Goal: Information Seeking & Learning: Find specific page/section

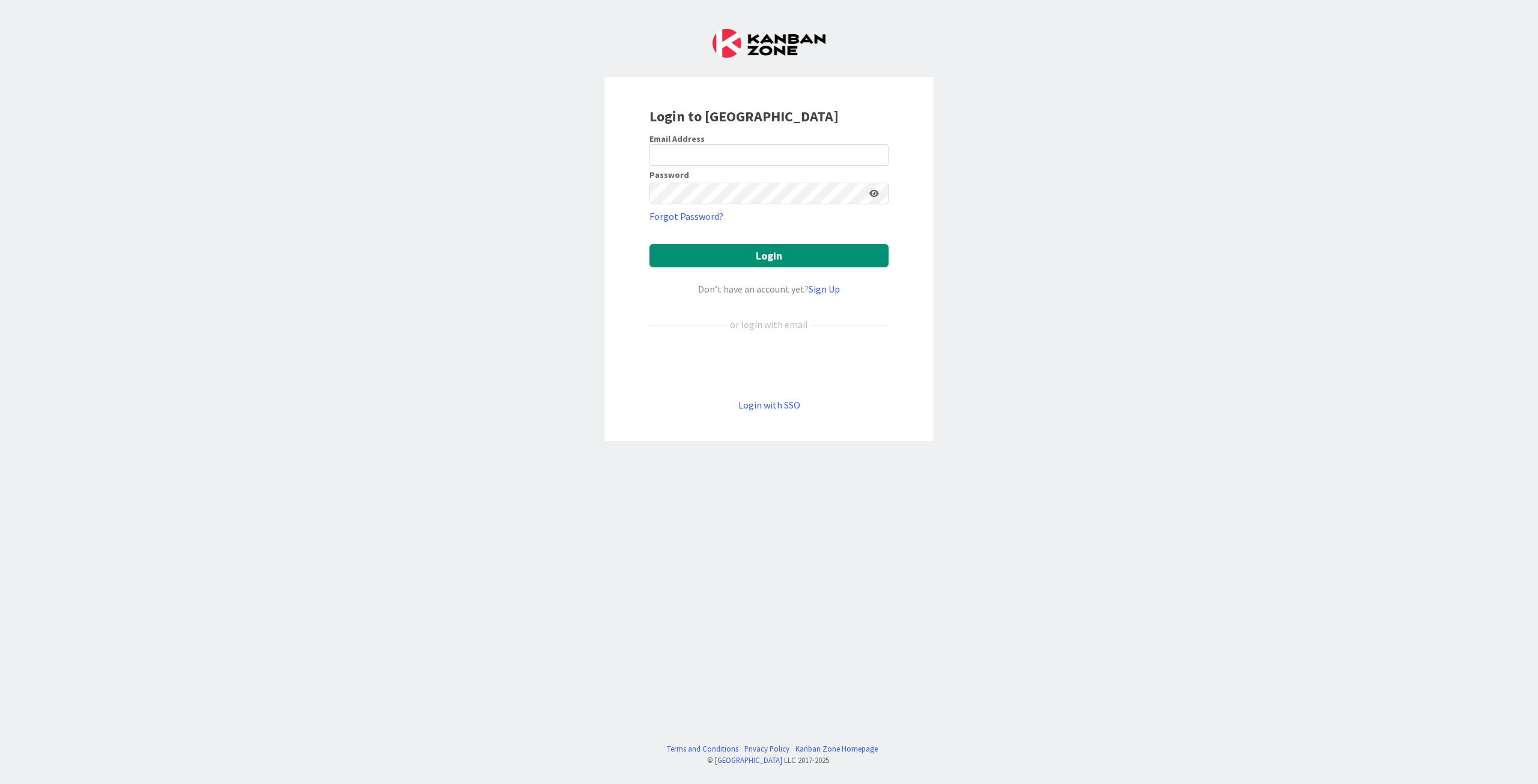
drag, startPoint x: 580, startPoint y: 556, endPoint x: 662, endPoint y: 583, distance: 86.3
click at [659, 583] on div "Login to Kanban Zone Email Address Password Forgot Password? Login Don’t have a…" at bounding box center [769, 392] width 1538 height 784
drag, startPoint x: 782, startPoint y: 167, endPoint x: 780, endPoint y: 146, distance: 21.1
click at [782, 166] on form "Email Address Password Forgot Password? Login Don’t have an account yet? Sign U…" at bounding box center [769, 273] width 239 height 279
click at [780, 143] on div "Email Address" at bounding box center [769, 139] width 239 height 11
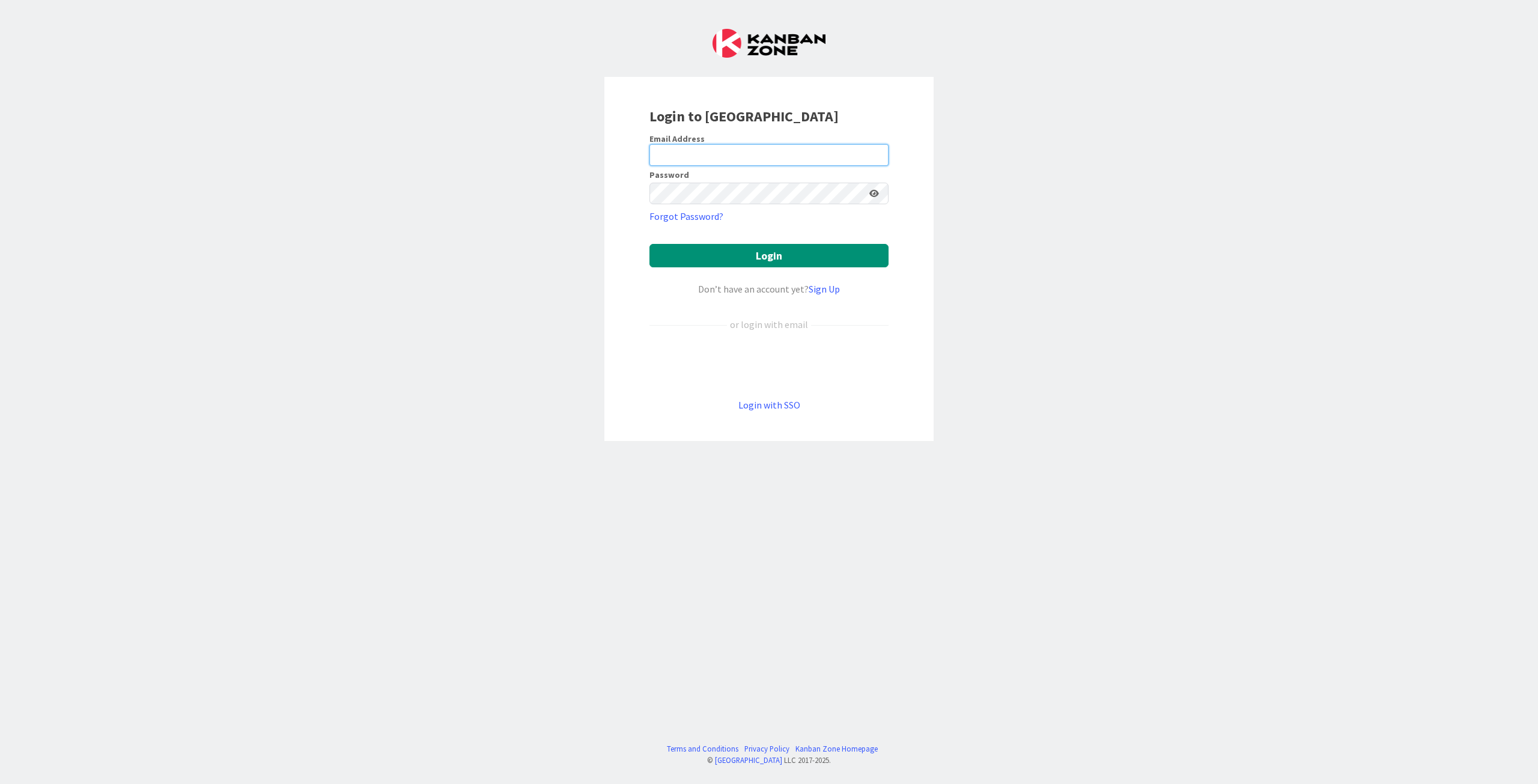
click at [778, 161] on input "email" at bounding box center [769, 155] width 239 height 22
type input "valtteri.renvall@pandia.fi"
click at [649, 244] on button "Login" at bounding box center [769, 256] width 239 height 23
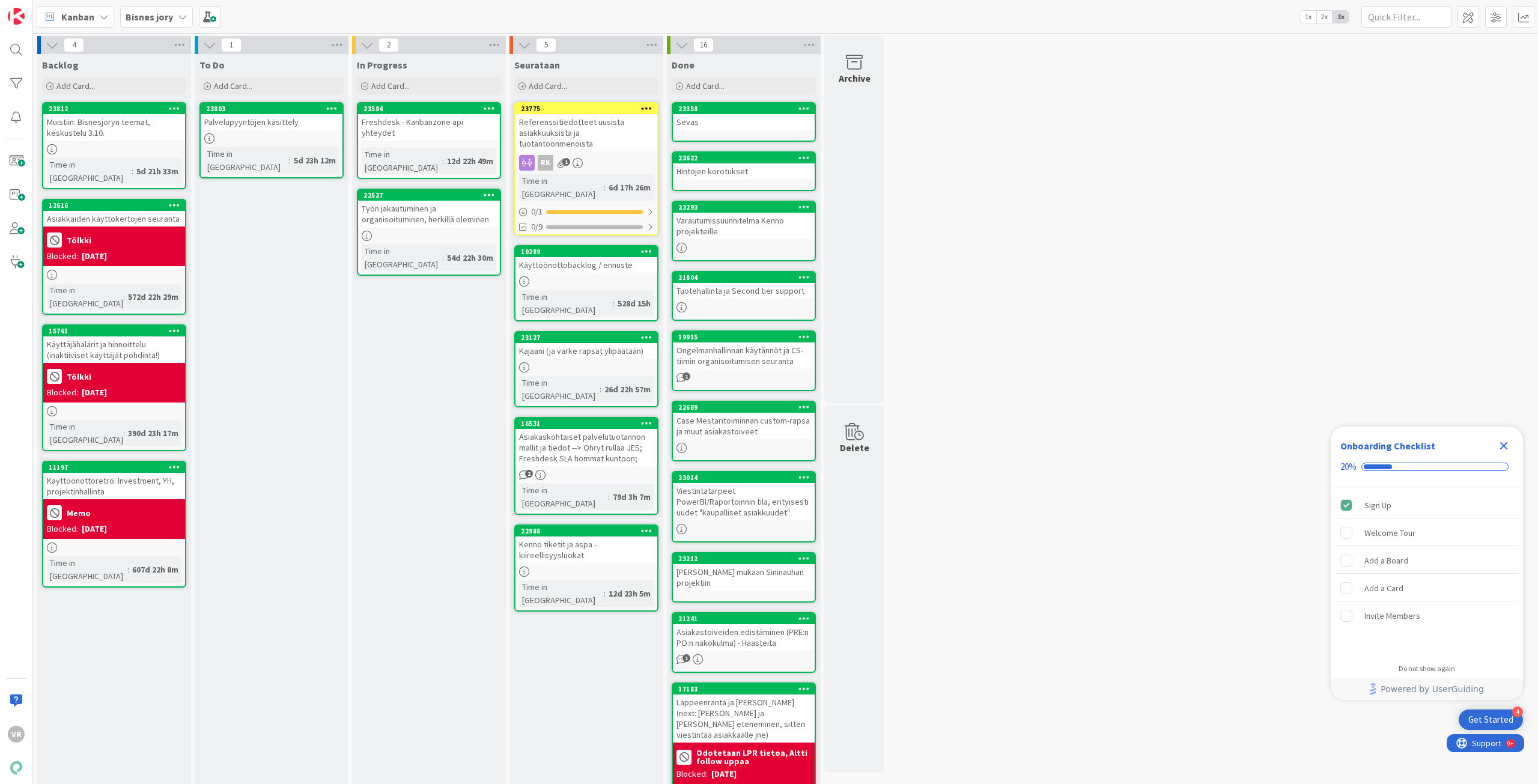
click at [118, 125] on div "Muistiin: Bisnesjoryn teemat, keskustelu 3.10." at bounding box center [114, 127] width 142 height 26
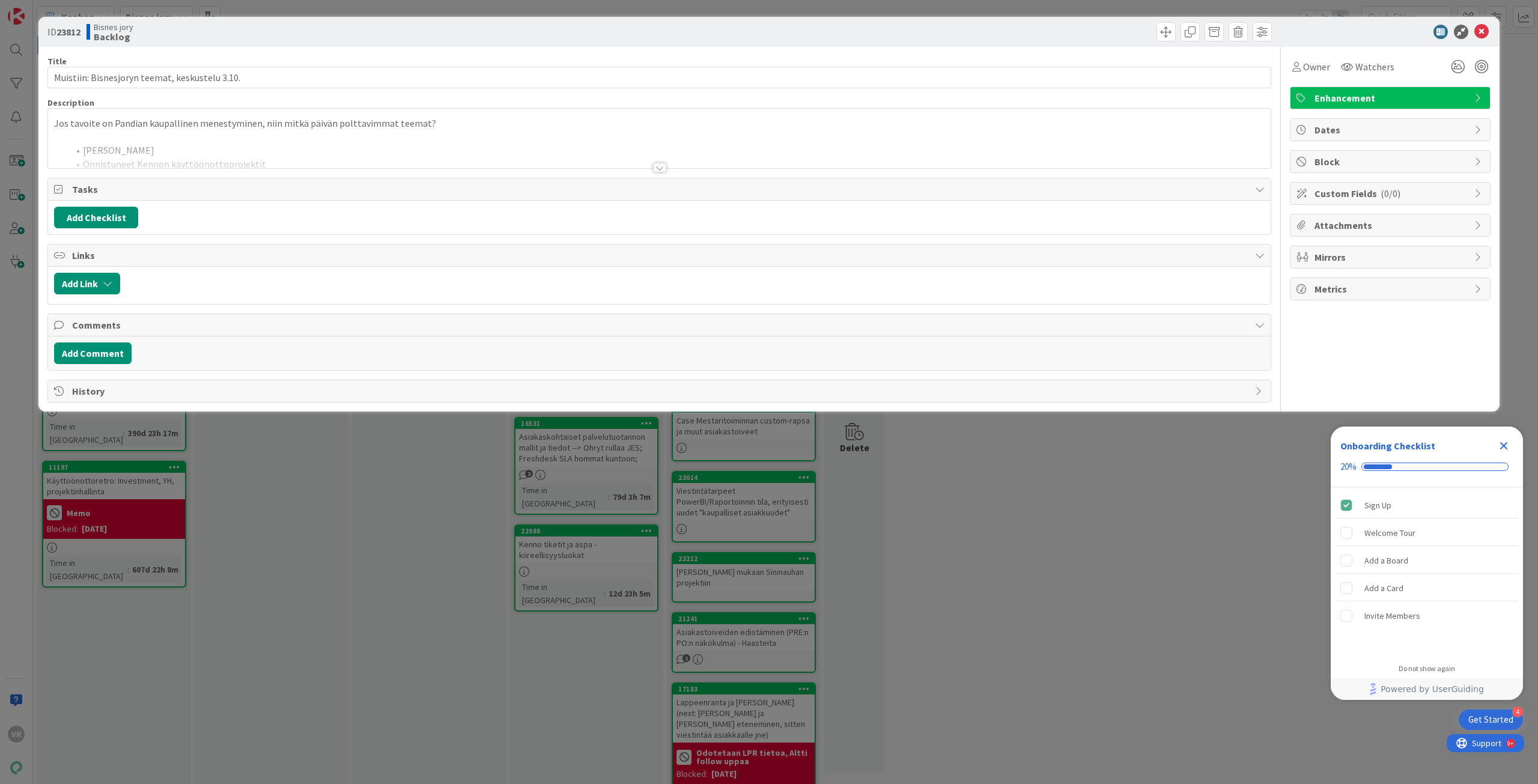
click at [654, 166] on div at bounding box center [660, 162] width 1224 height 13
click at [660, 167] on div at bounding box center [660, 167] width 13 height 10
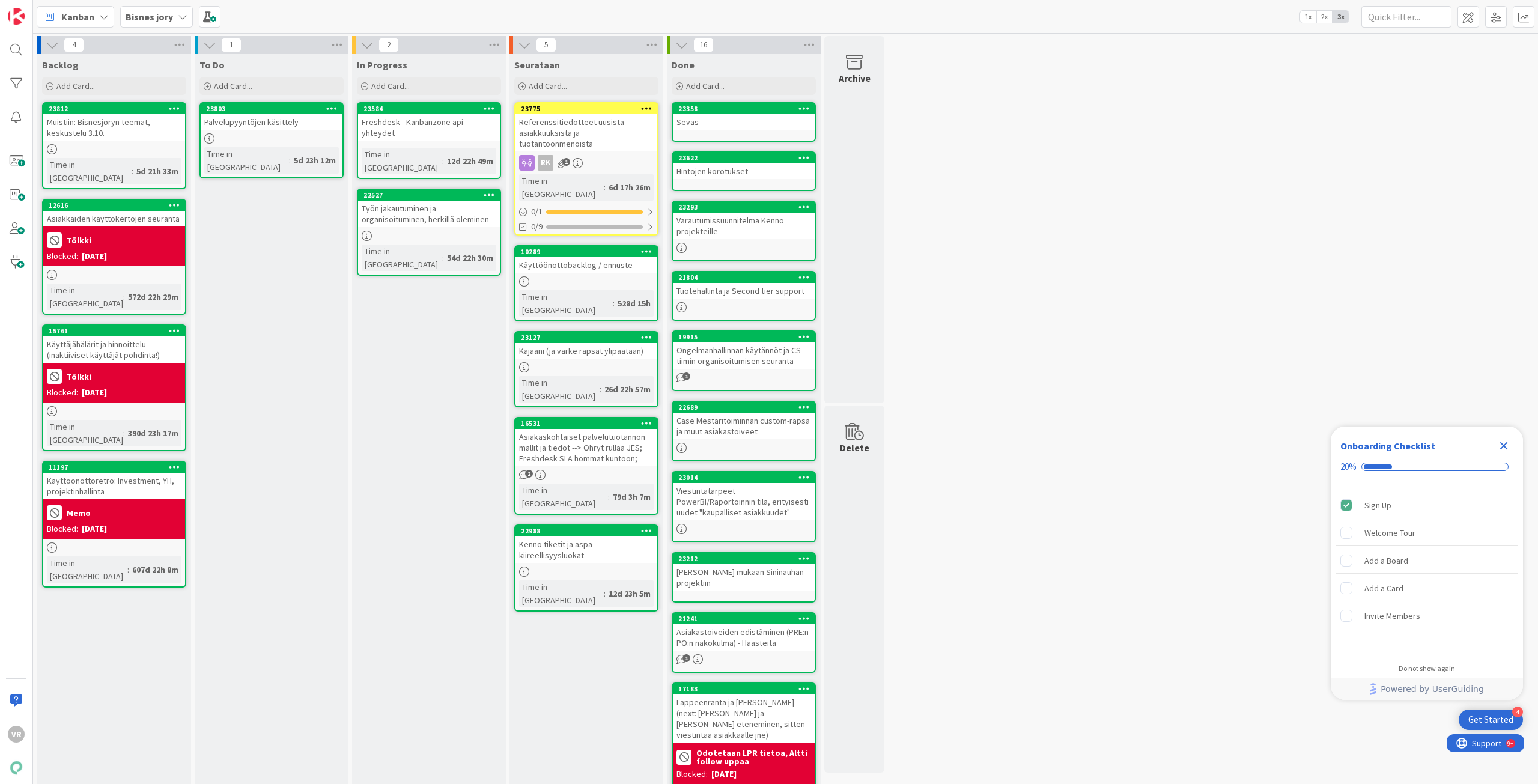
click at [137, 17] on b "Bisnes jory" at bounding box center [150, 17] width 48 height 12
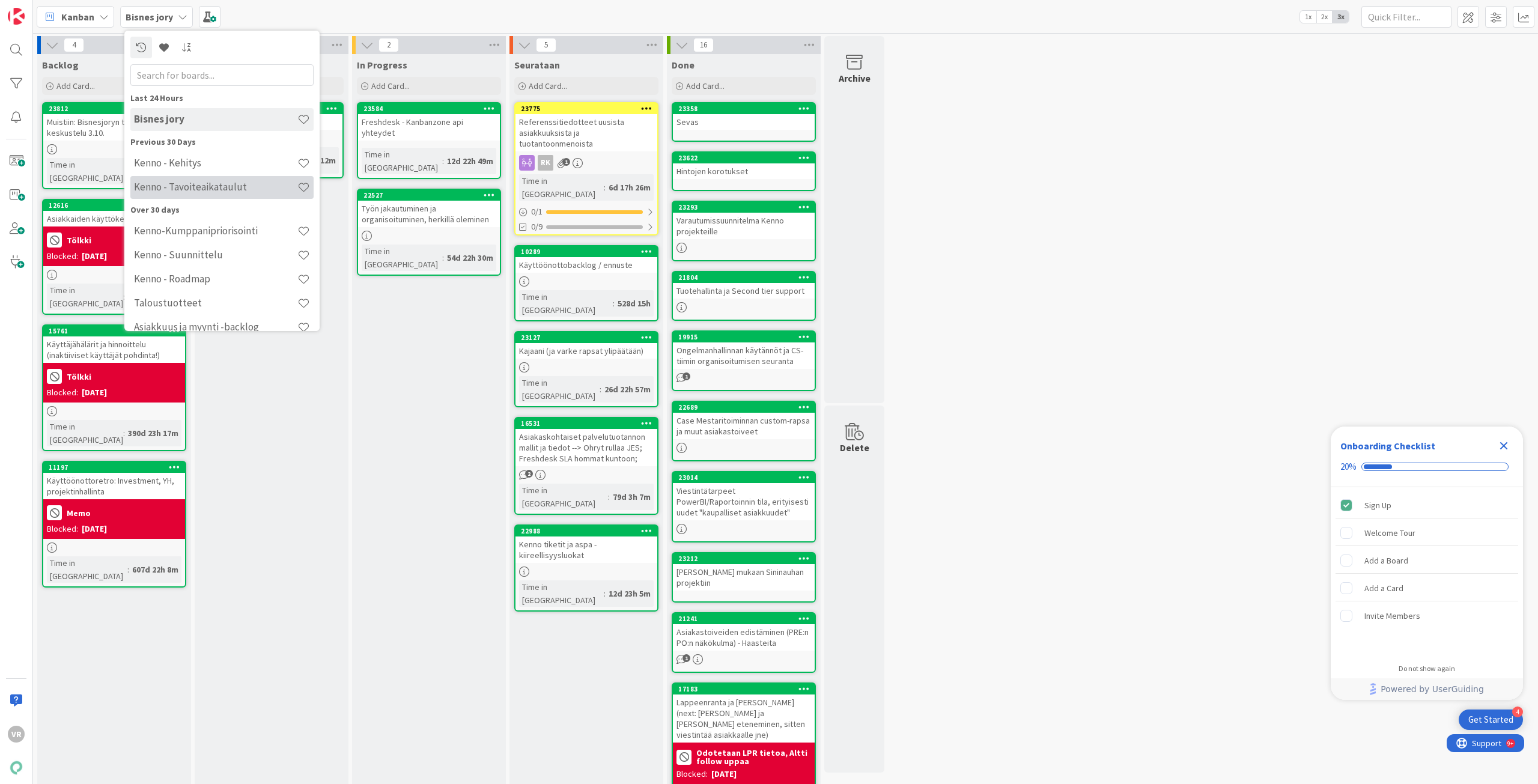
click at [223, 191] on h4 "Kenno - Tavoiteaikataulut" at bounding box center [216, 186] width 163 height 12
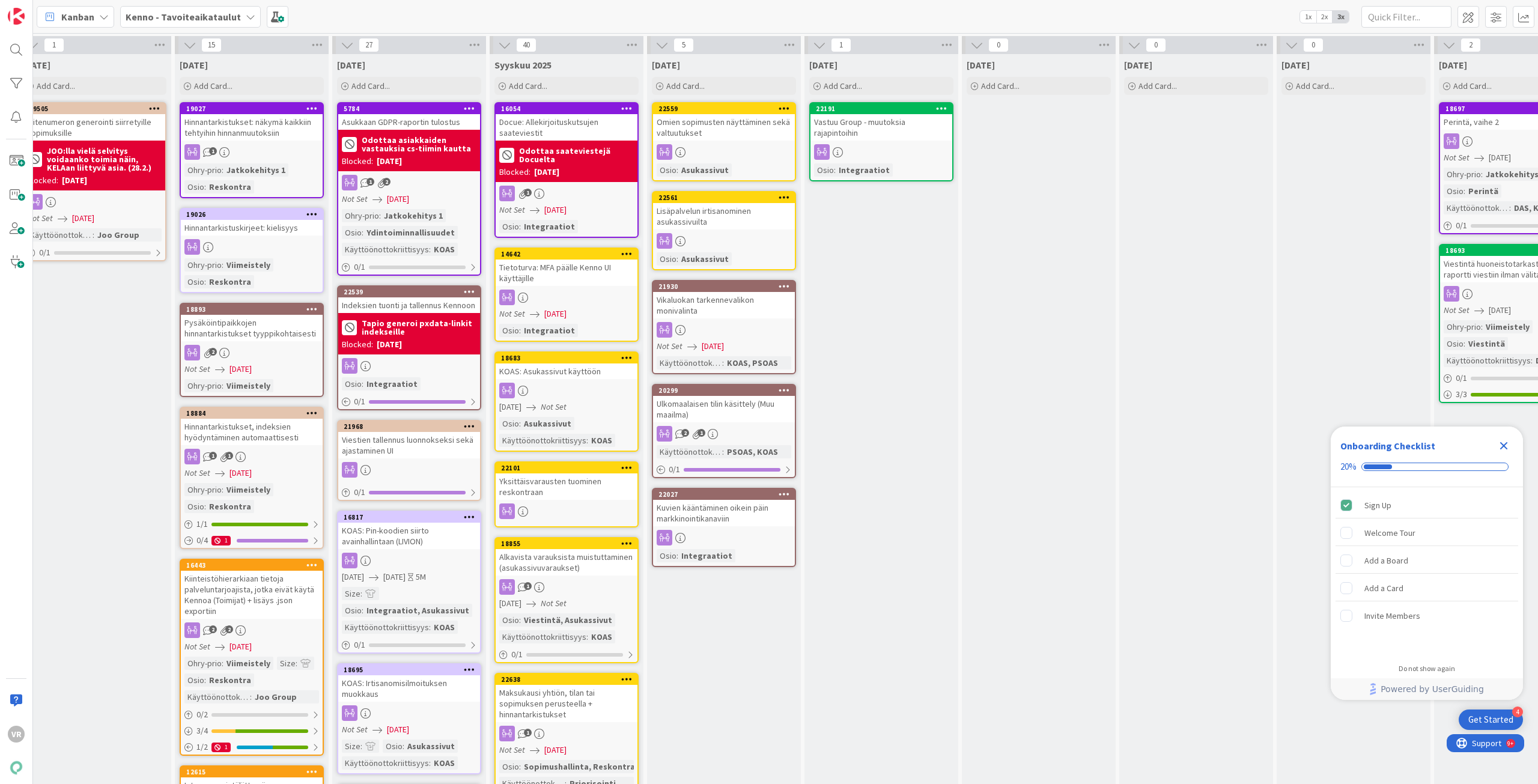
scroll to position [0, 864]
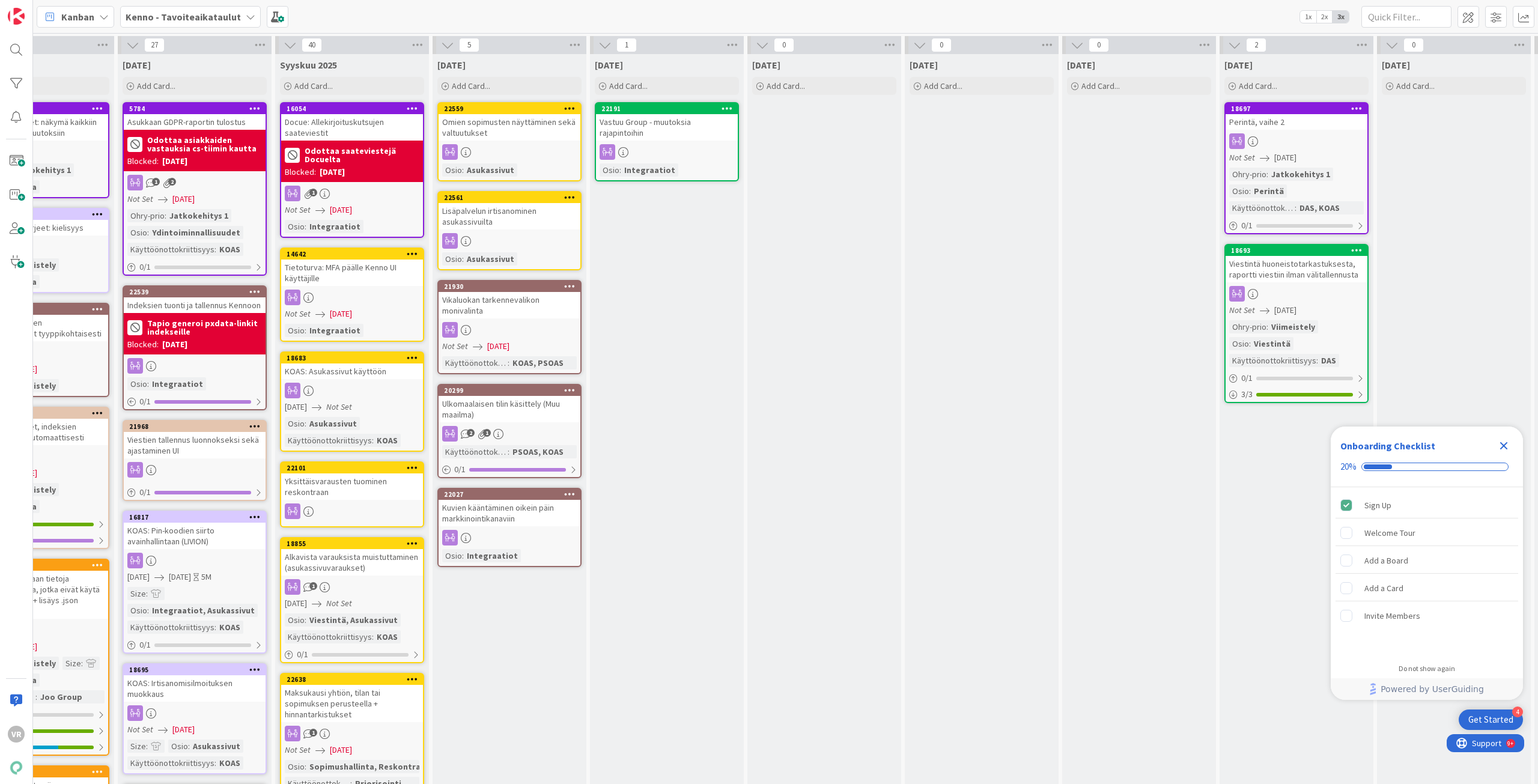
click at [664, 134] on div "Vastuu Group - muutoksia rajapintoihin" at bounding box center [667, 127] width 142 height 26
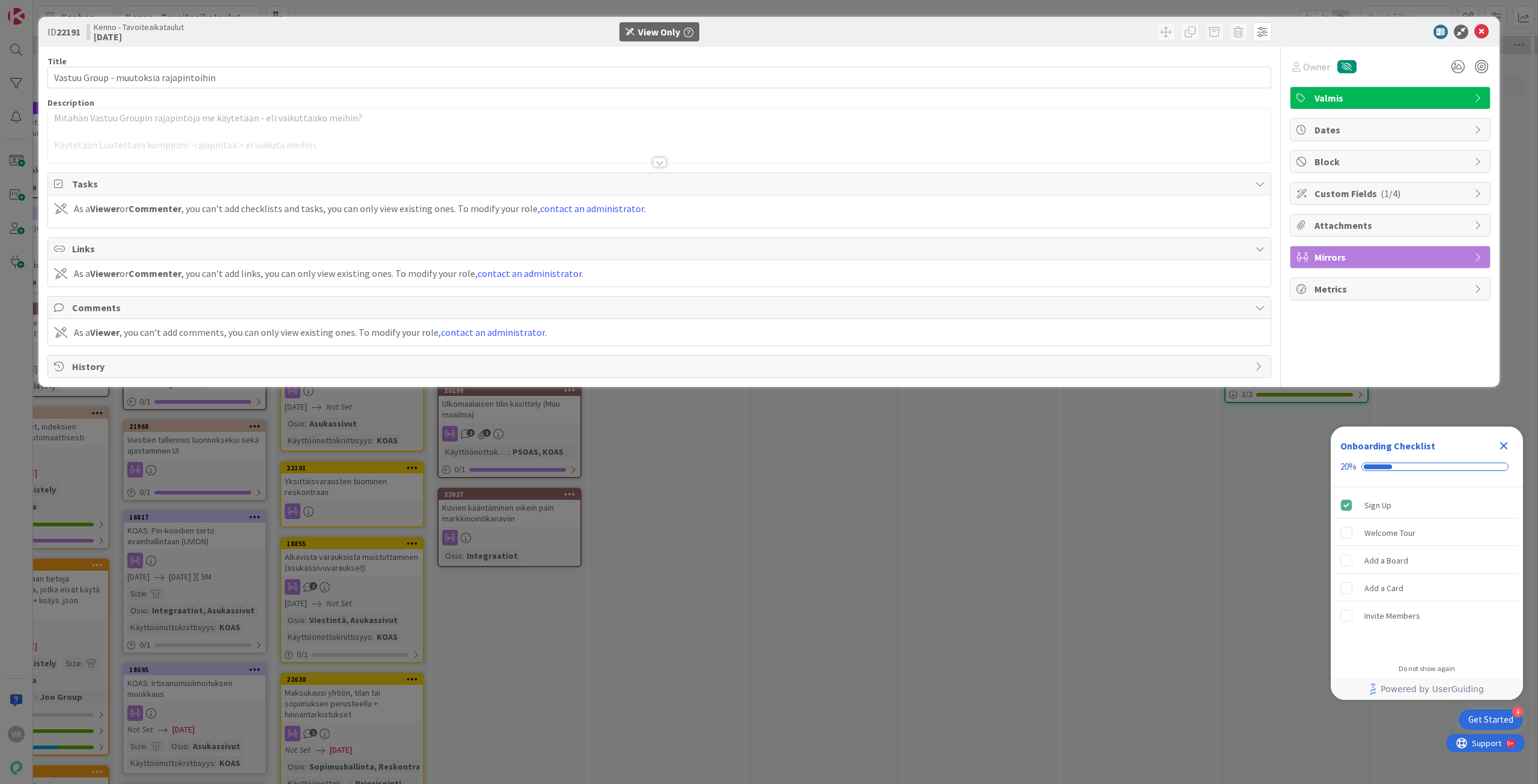
click at [659, 163] on div at bounding box center [660, 162] width 13 height 10
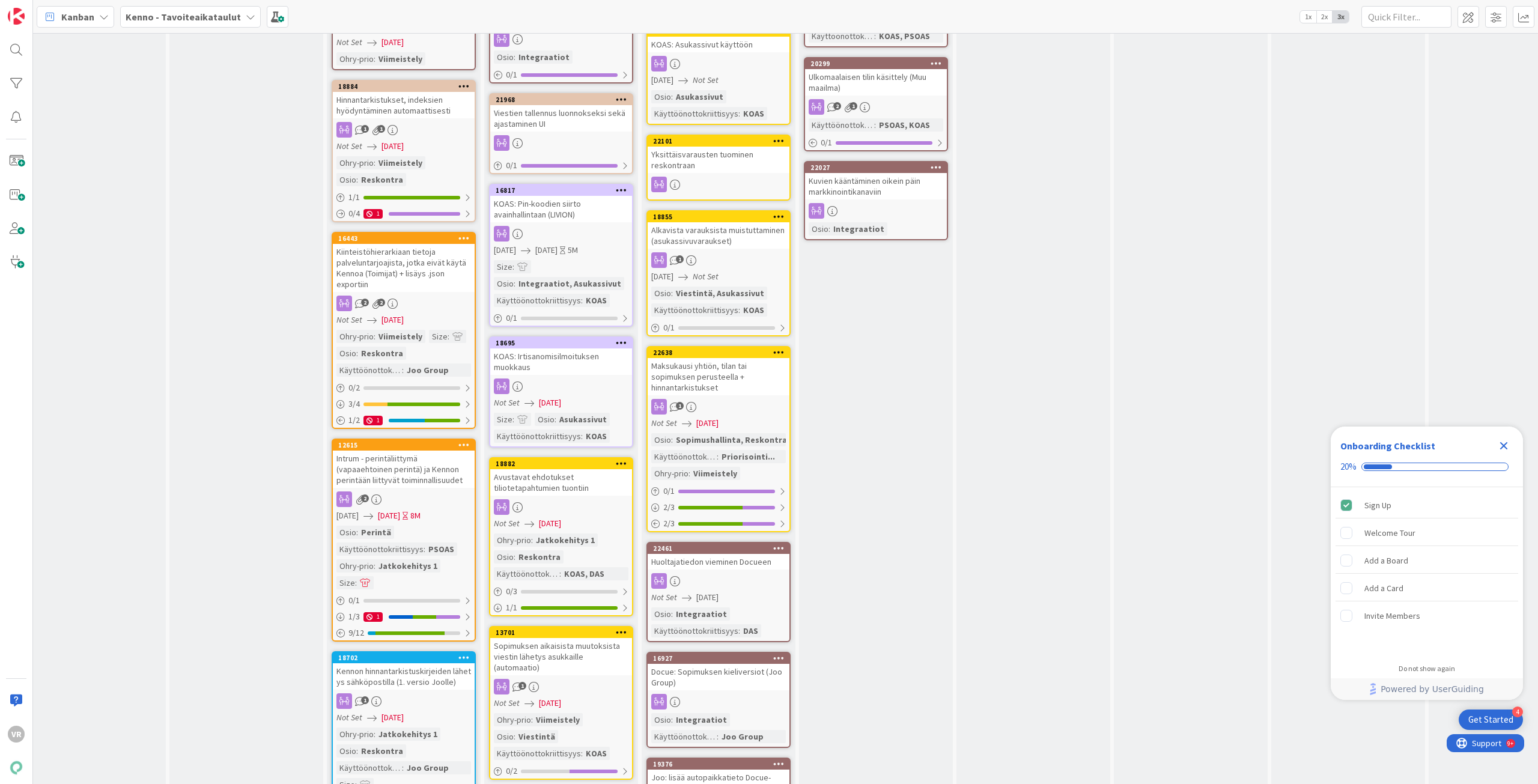
scroll to position [0, 498]
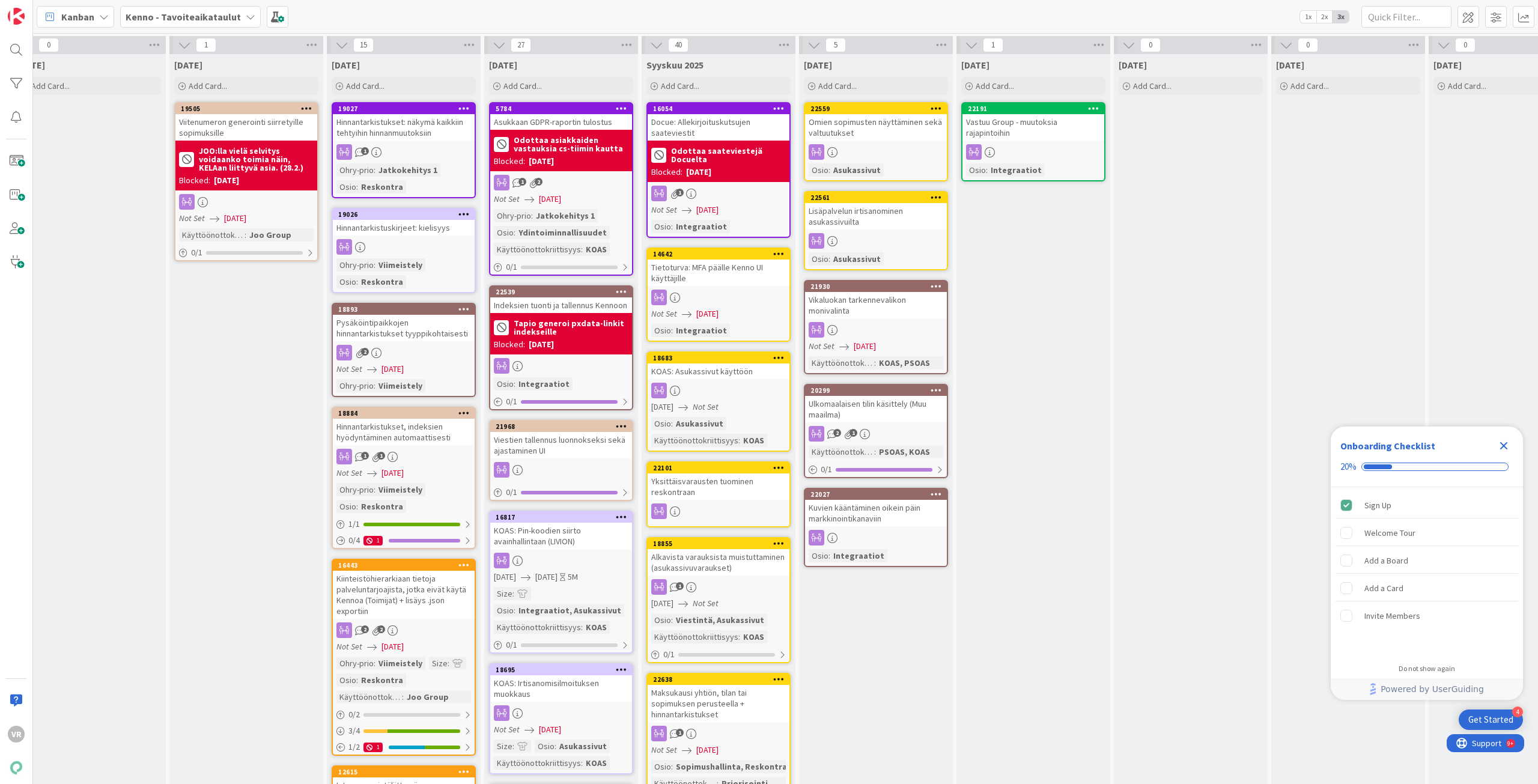
drag, startPoint x: 175, startPoint y: 8, endPoint x: 162, endPoint y: 22, distance: 19.1
click at [172, 17] on div "Kenno - Tavoiteaikataulut" at bounding box center [190, 17] width 141 height 22
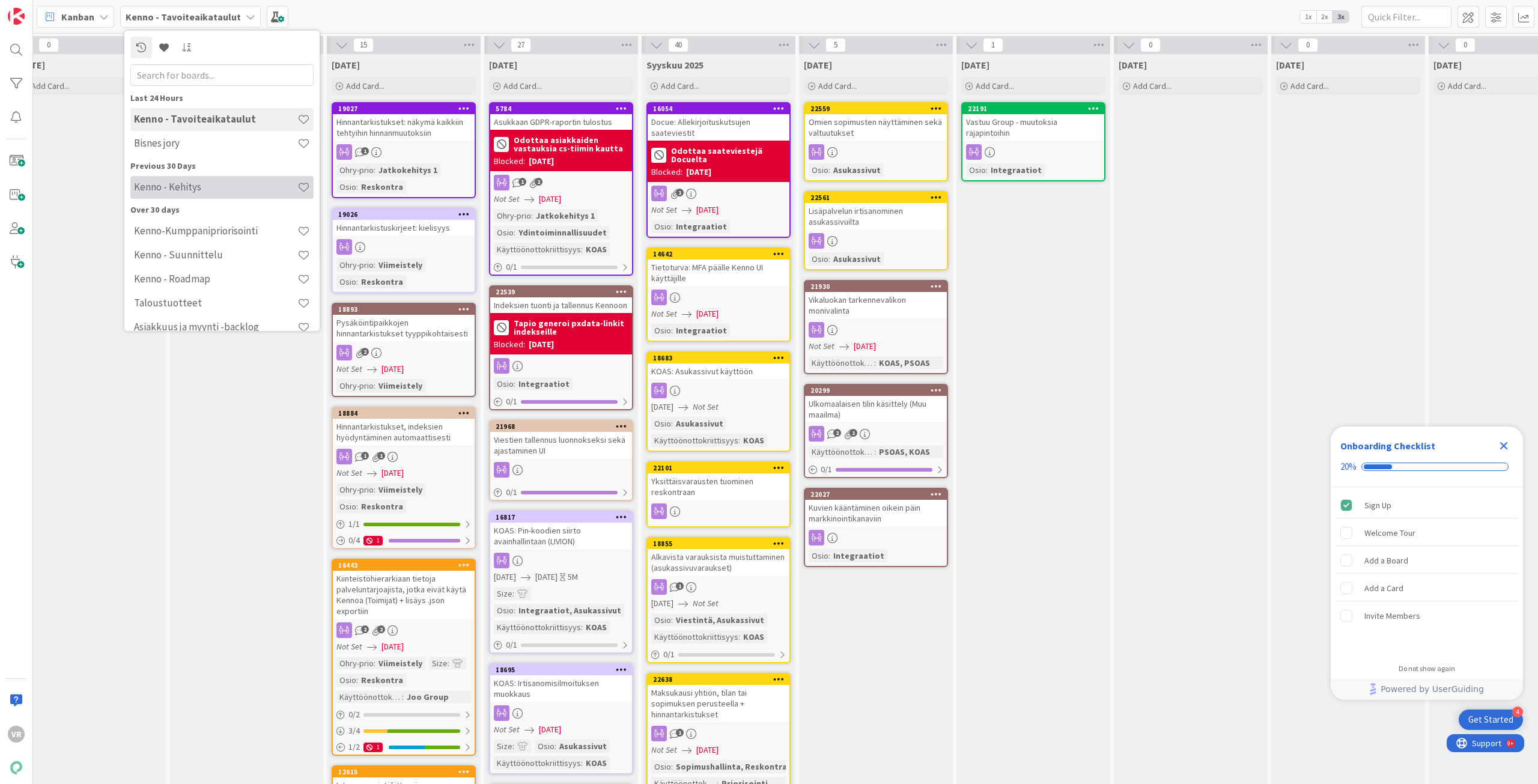
click at [194, 188] on h4 "Kenno - Kehitys" at bounding box center [216, 186] width 163 height 12
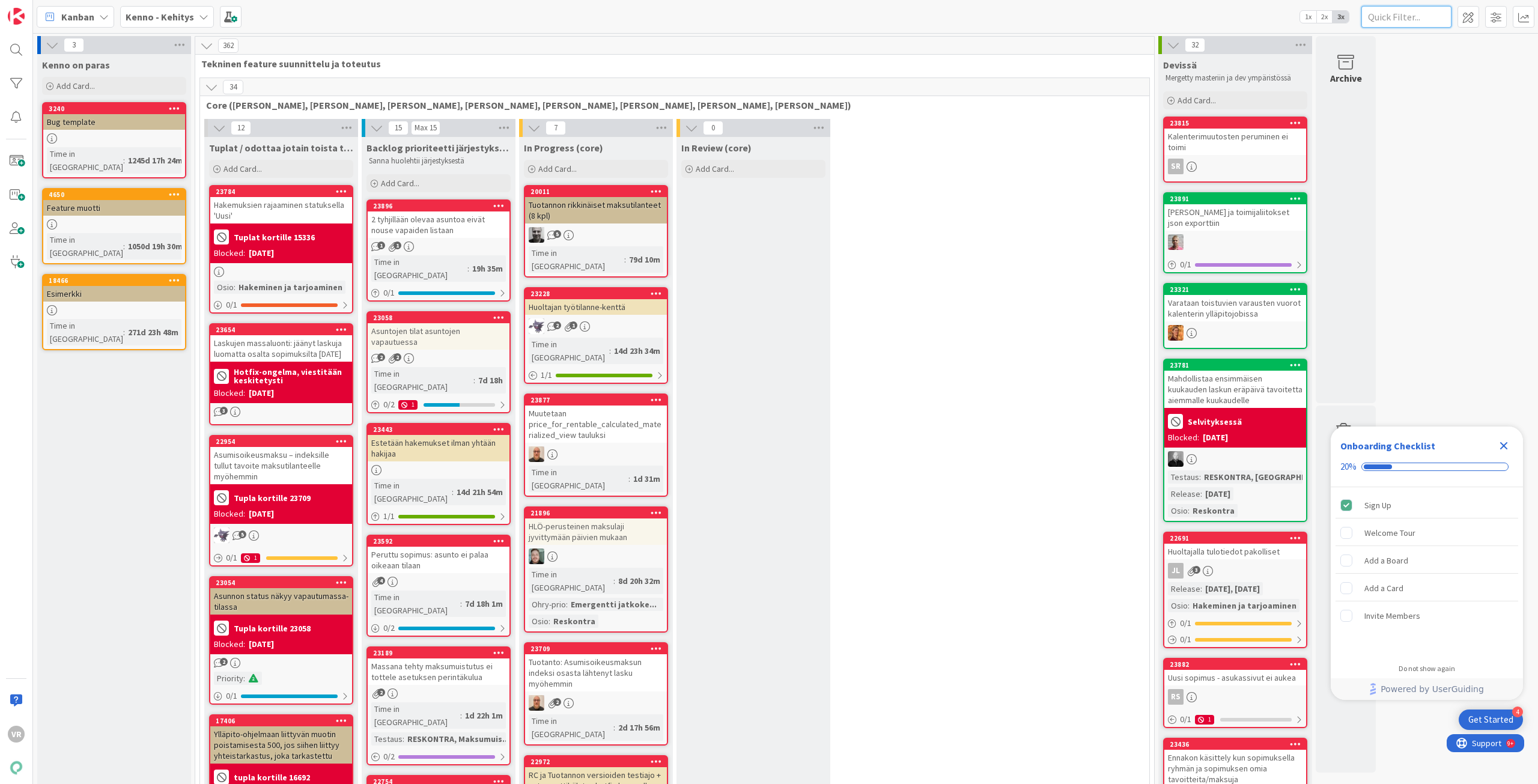
click at [1425, 13] on input "text" at bounding box center [1407, 17] width 90 height 22
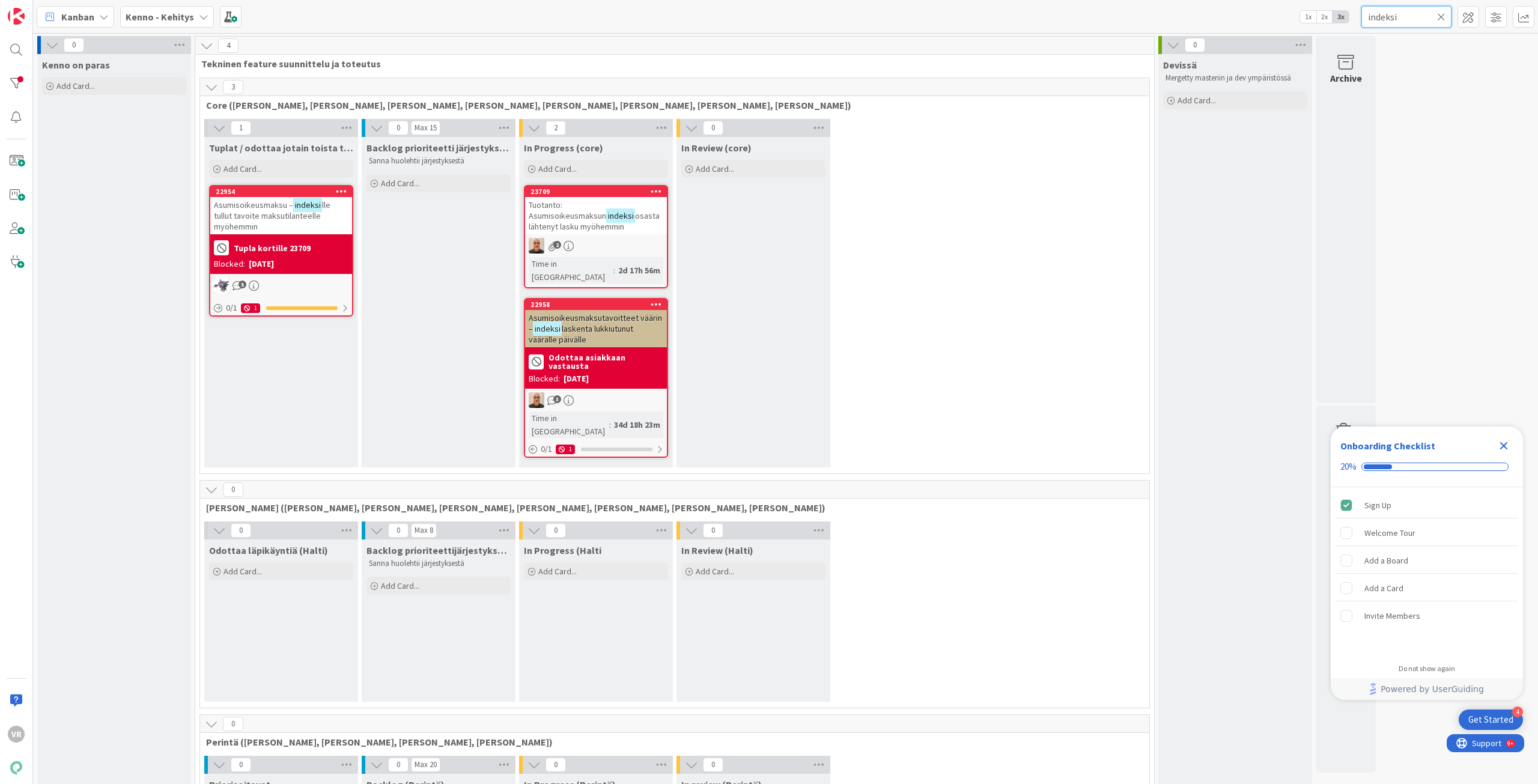
click at [1385, 14] on input "indeksi" at bounding box center [1407, 17] width 90 height 22
type input "s"
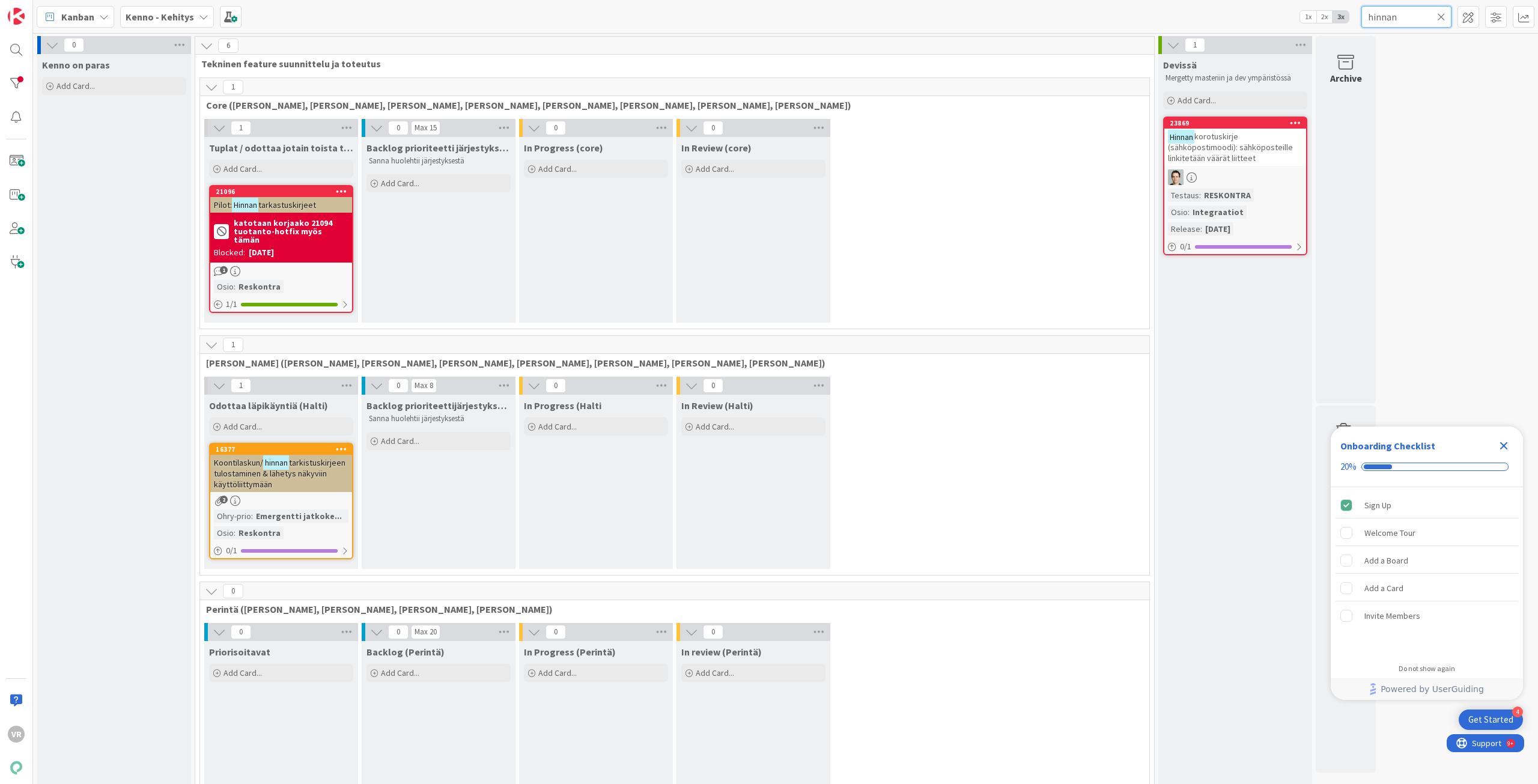
click at [1387, 14] on input "hinnan" at bounding box center [1407, 17] width 90 height 22
type input "neliö"
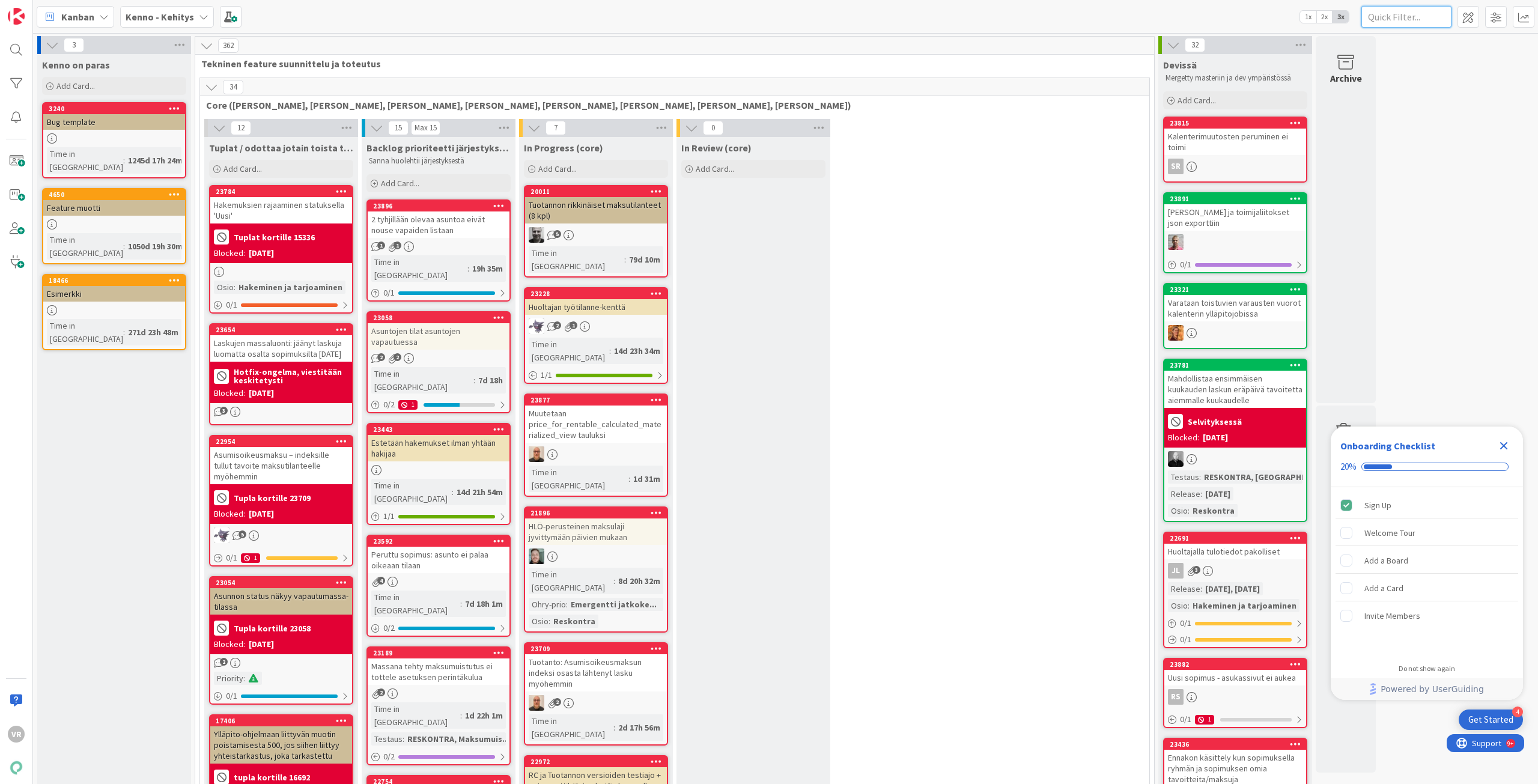
click at [1416, 17] on input "text" at bounding box center [1407, 17] width 90 height 22
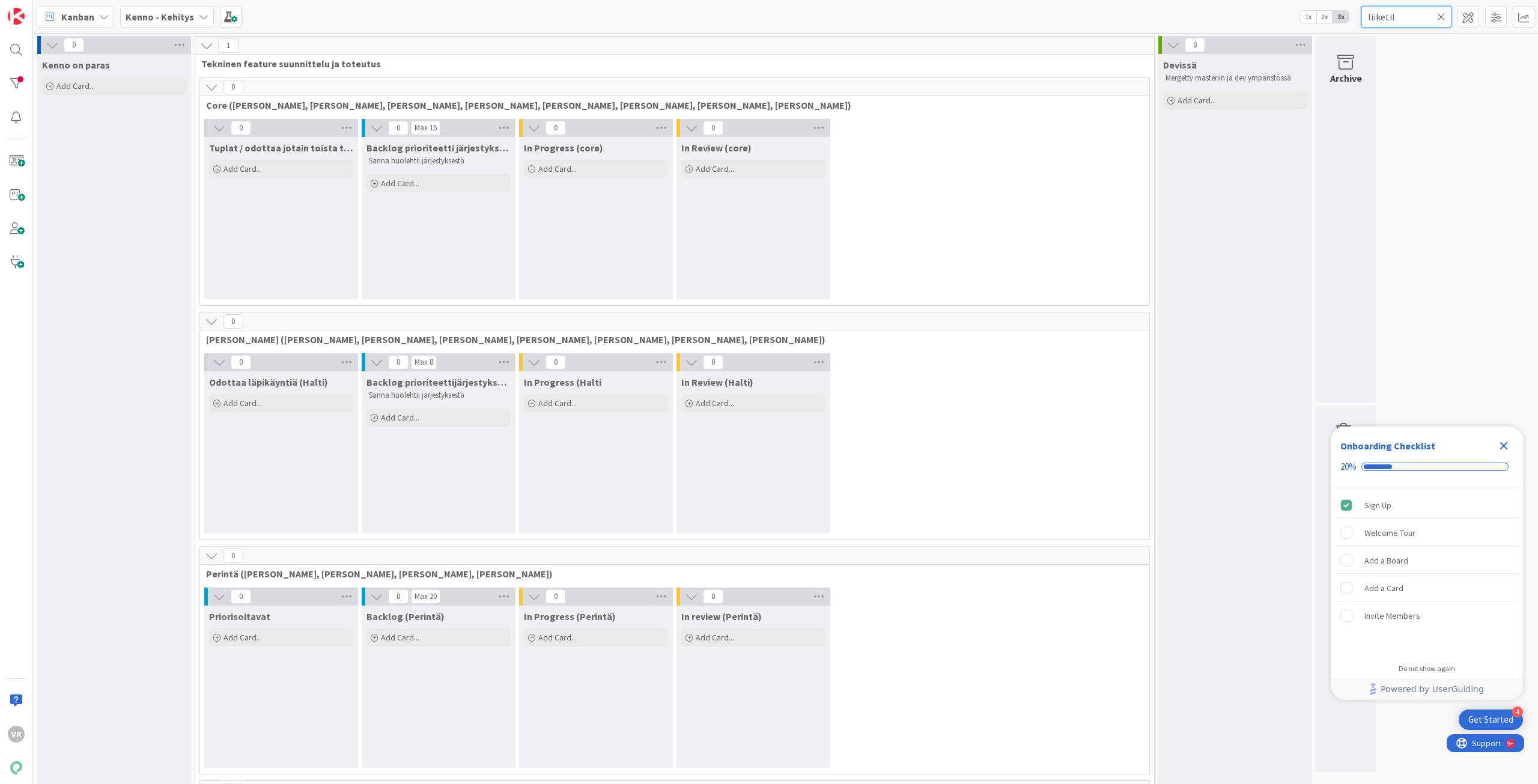
type input "liiketila"
click at [77, 22] on span "Kanban" at bounding box center [77, 17] width 33 height 14
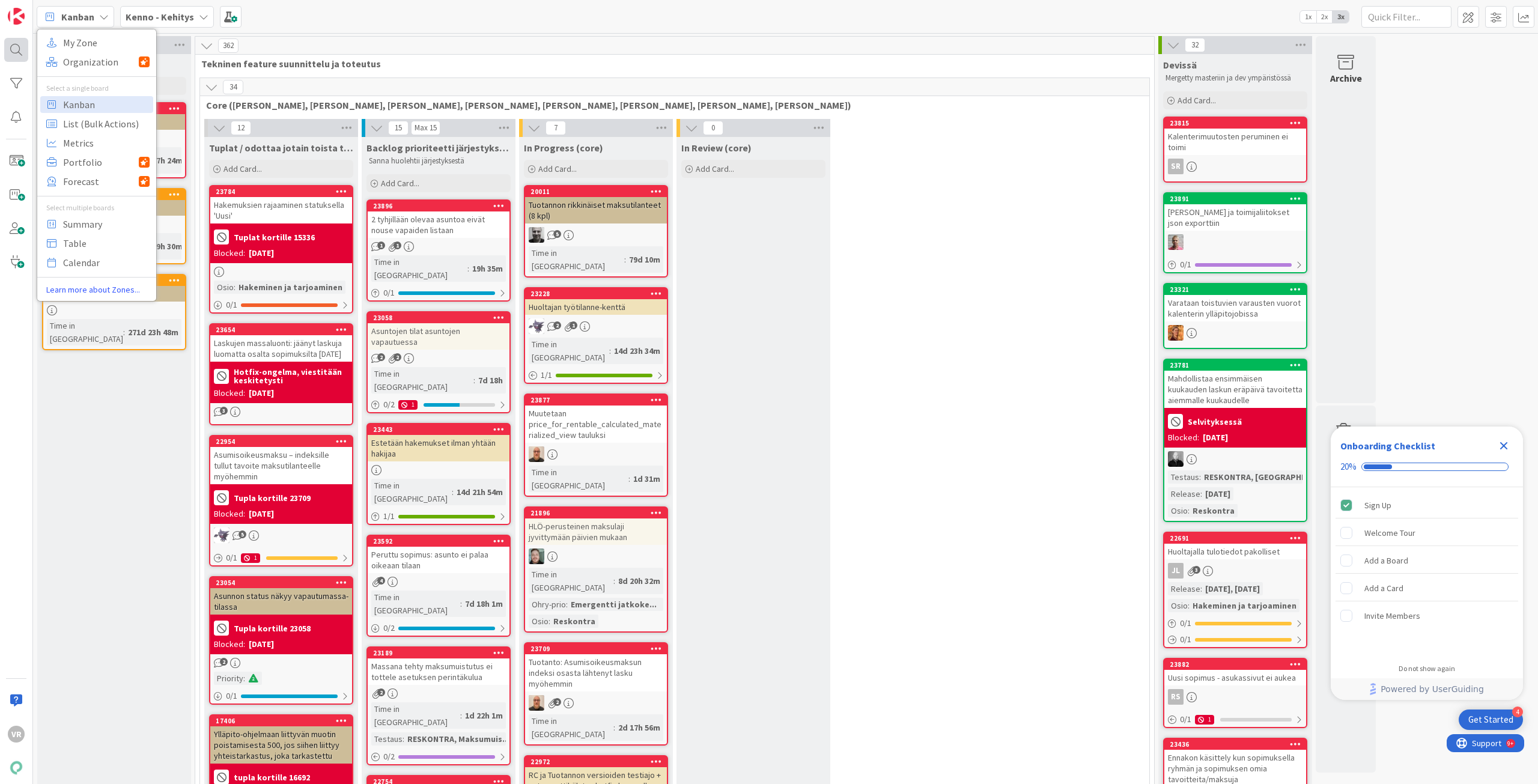
click at [13, 46] on div at bounding box center [16, 50] width 24 height 24
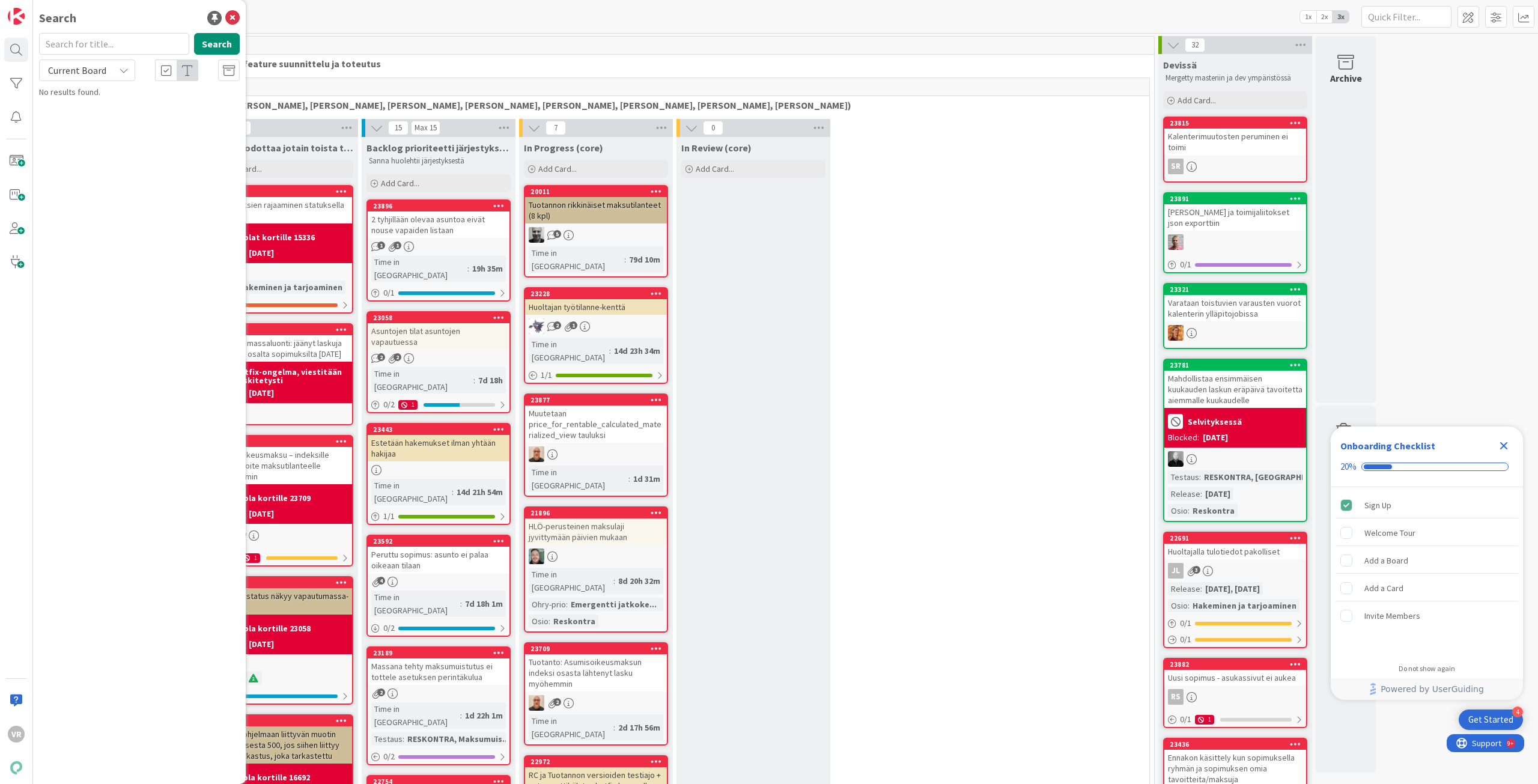
click at [109, 45] on input "text" at bounding box center [114, 44] width 150 height 22
click at [99, 82] on div "liiketil Search Current Board No results found." at bounding box center [139, 65] width 201 height 65
click at [99, 77] on span "Current Board" at bounding box center [77, 70] width 63 height 17
click at [97, 94] on span "Current Board" at bounding box center [108, 99] width 125 height 18
click at [108, 71] on div "Current Board" at bounding box center [87, 70] width 96 height 22
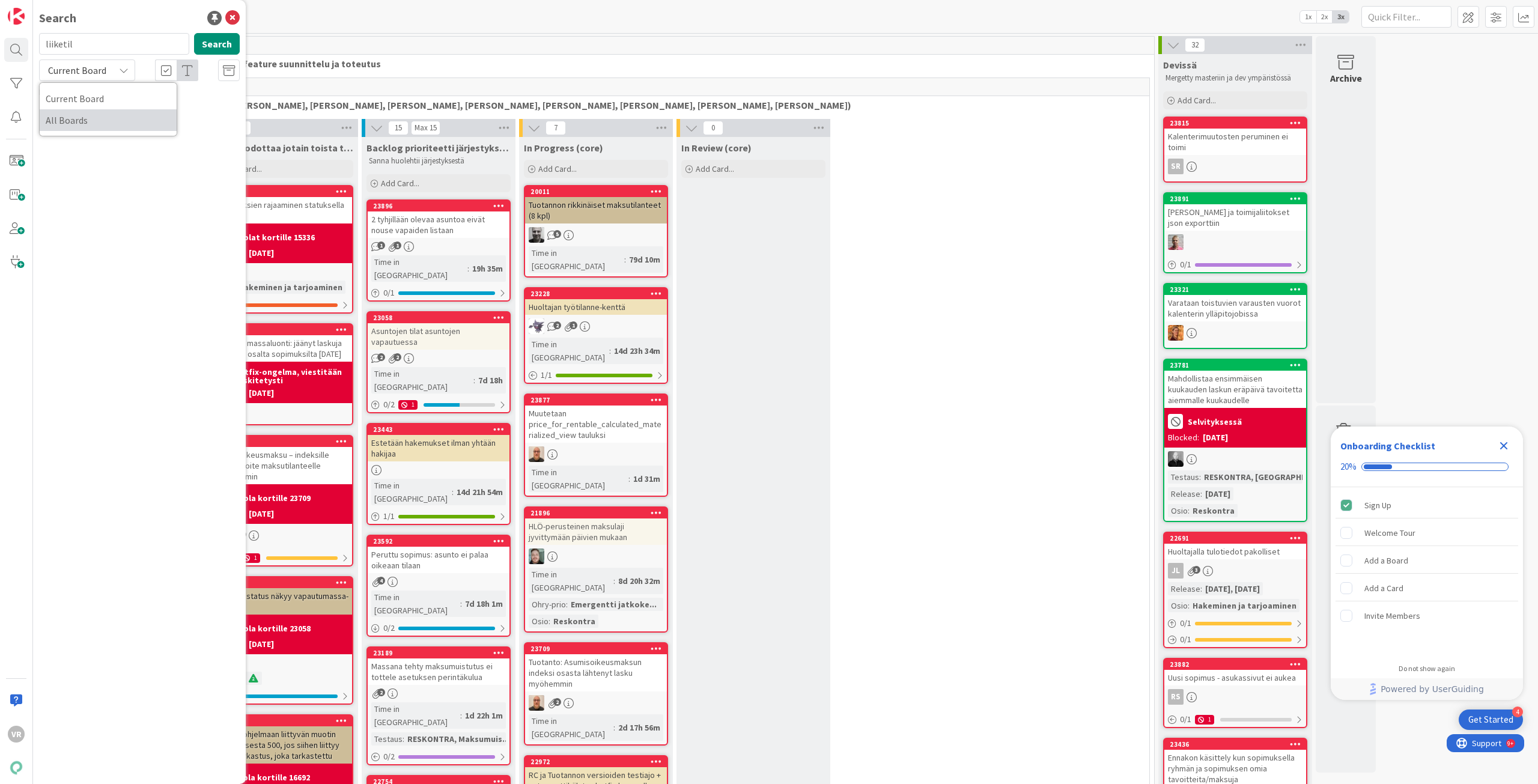
click at [89, 121] on span "All Boards" at bounding box center [108, 120] width 125 height 18
click at [96, 47] on input "liiketil" at bounding box center [114, 44] width 150 height 22
click at [96, 47] on input "indek" at bounding box center [114, 44] width 150 height 22
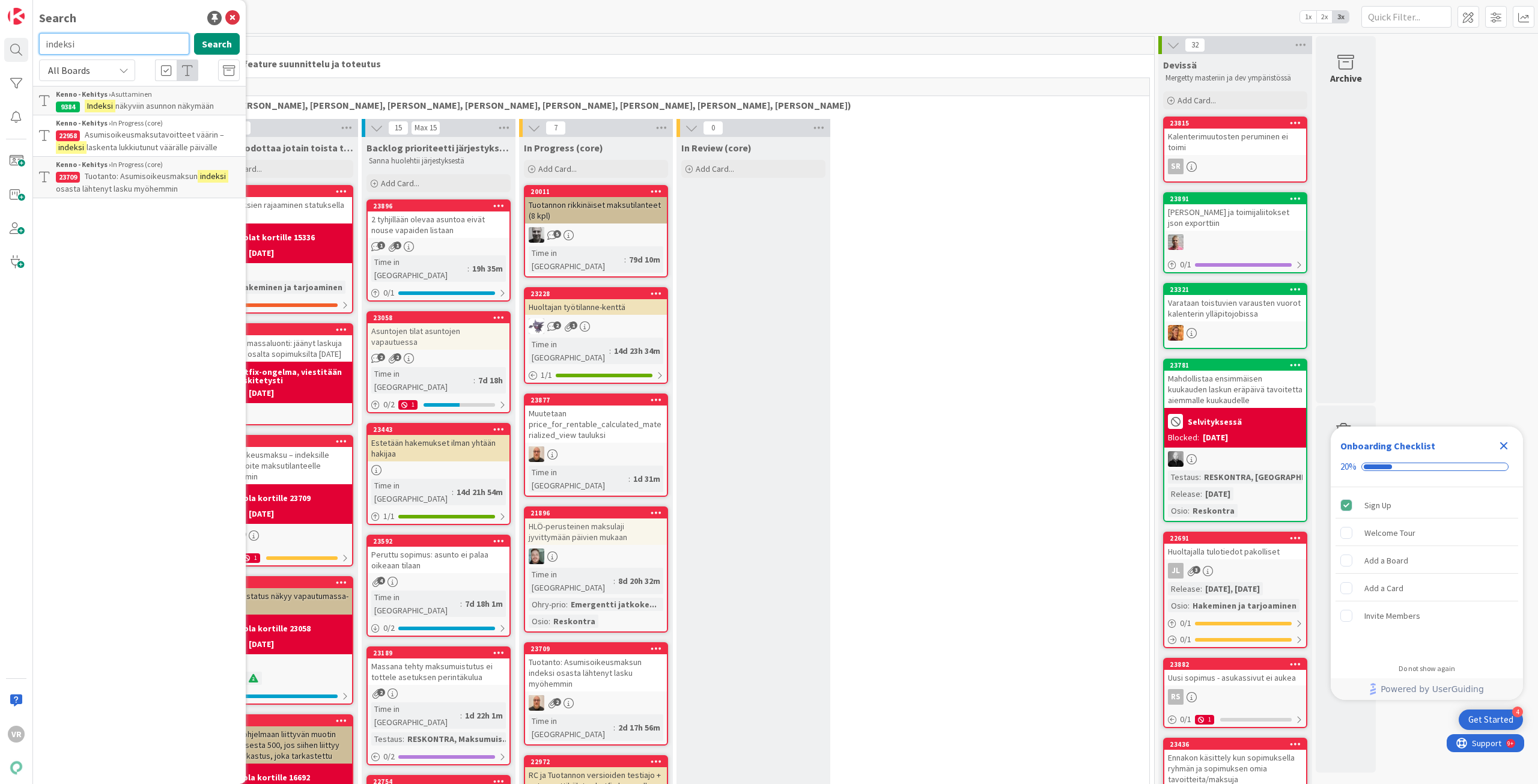
click at [96, 47] on input "indeksi" at bounding box center [114, 44] width 150 height 22
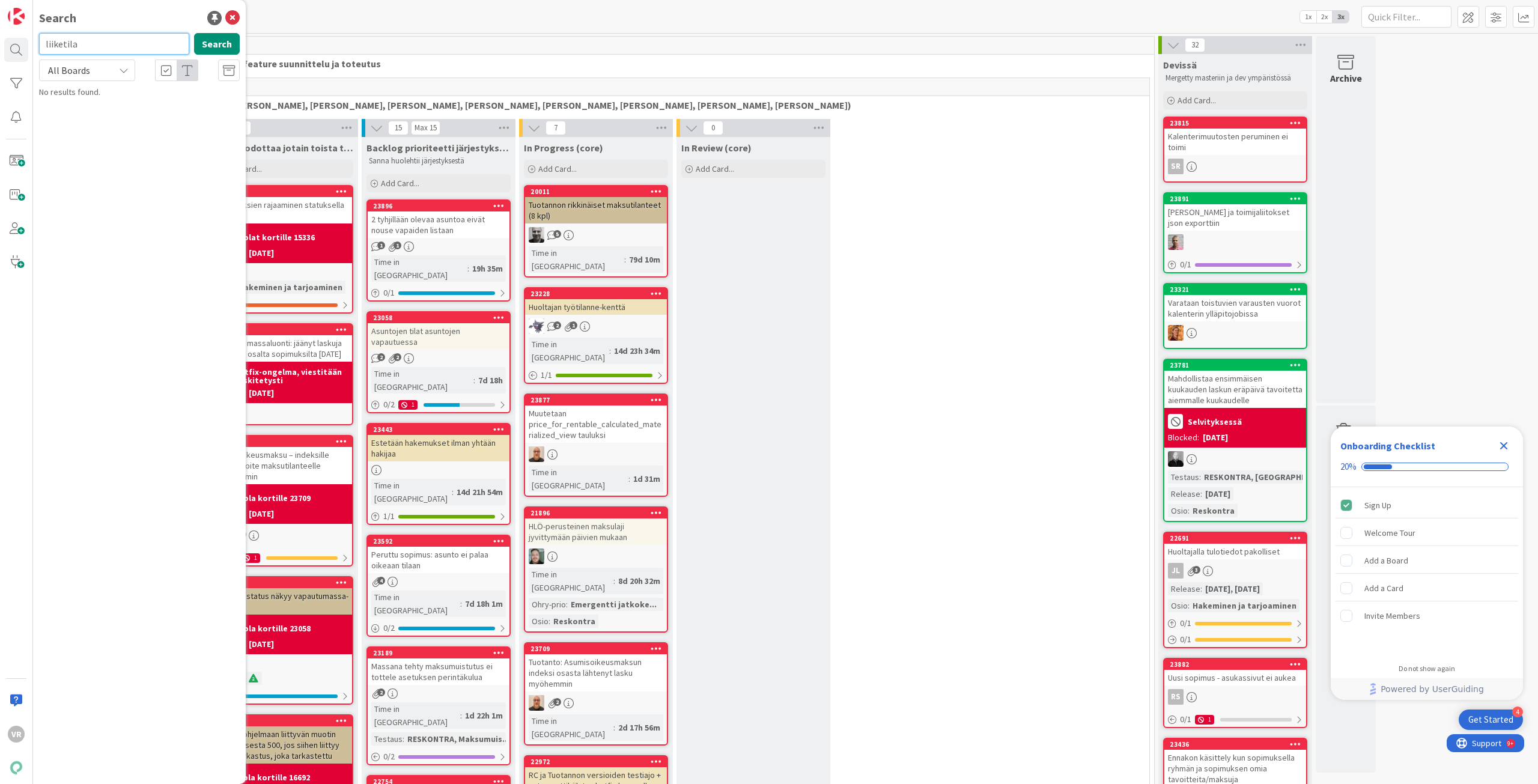
click at [96, 47] on input "liiketila" at bounding box center [114, 44] width 150 height 22
click at [96, 47] on input "liiketil" at bounding box center [114, 44] width 150 height 22
click at [96, 47] on input "liike" at bounding box center [114, 44] width 150 height 22
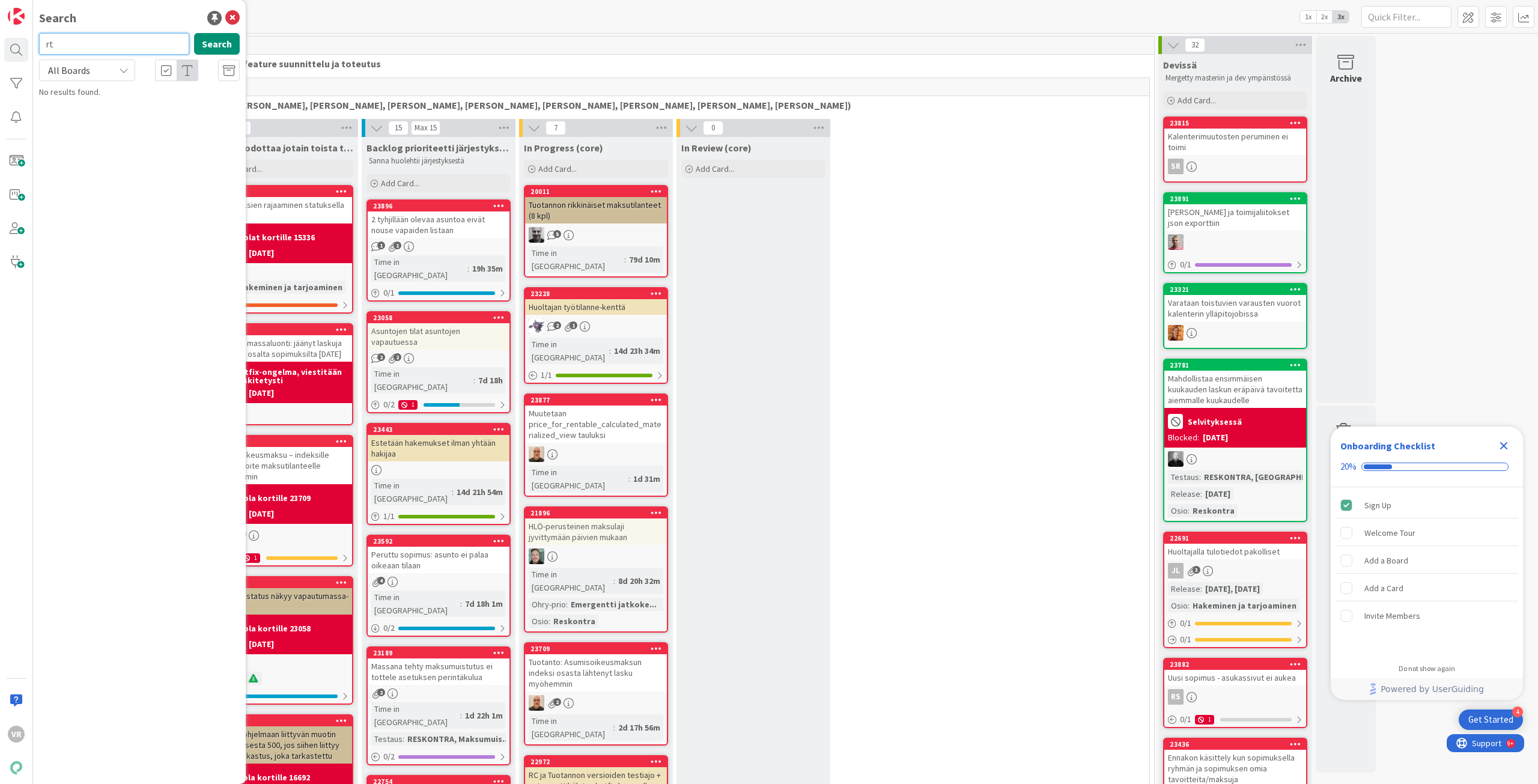
type input "r"
click at [96, 47] on input "toimisto" at bounding box center [114, 44] width 150 height 22
type input "liiketilat"
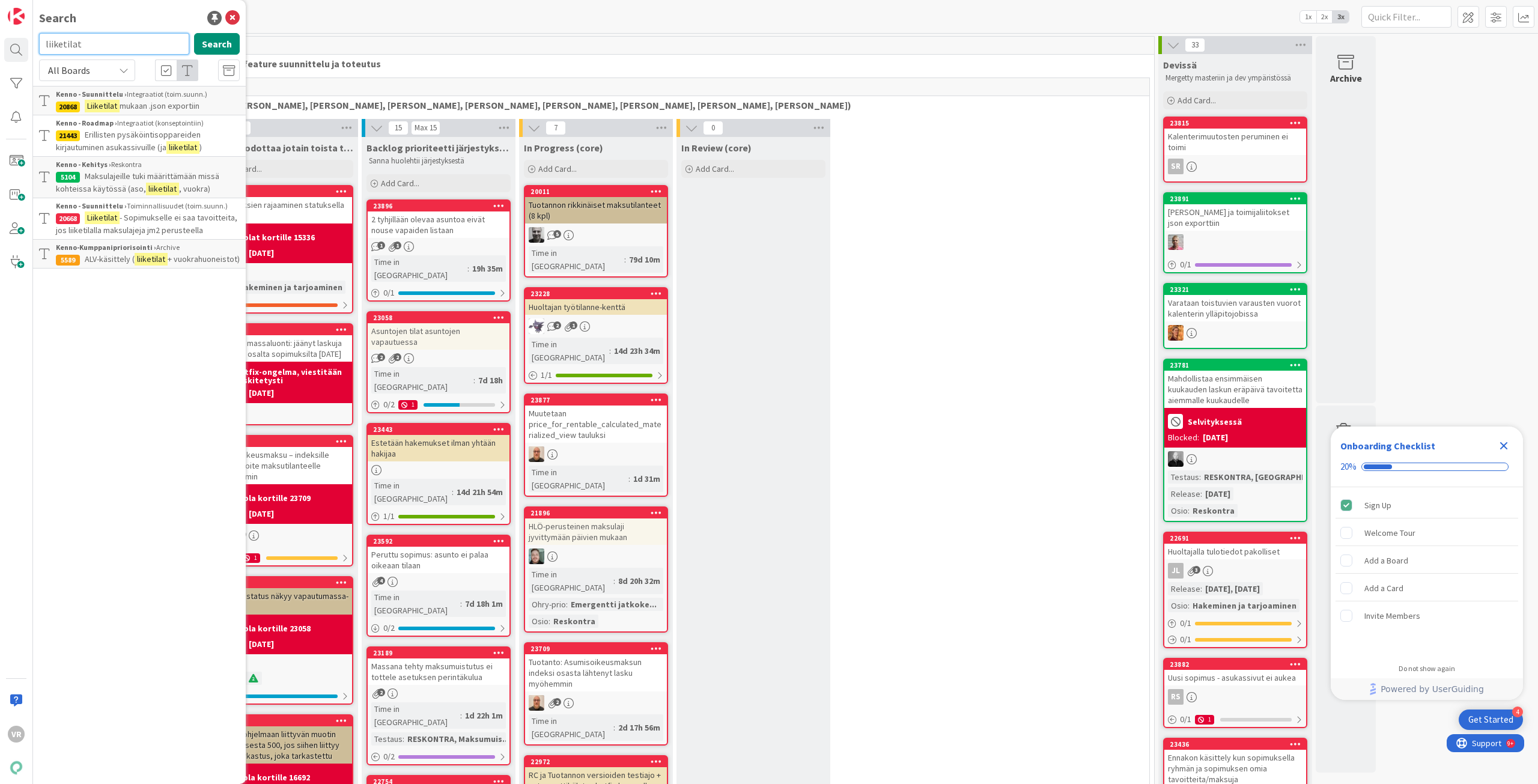
click at [113, 44] on input "liiketilat" at bounding box center [114, 44] width 150 height 22
click at [132, 46] on input "liiketilat" at bounding box center [114, 44] width 150 height 22
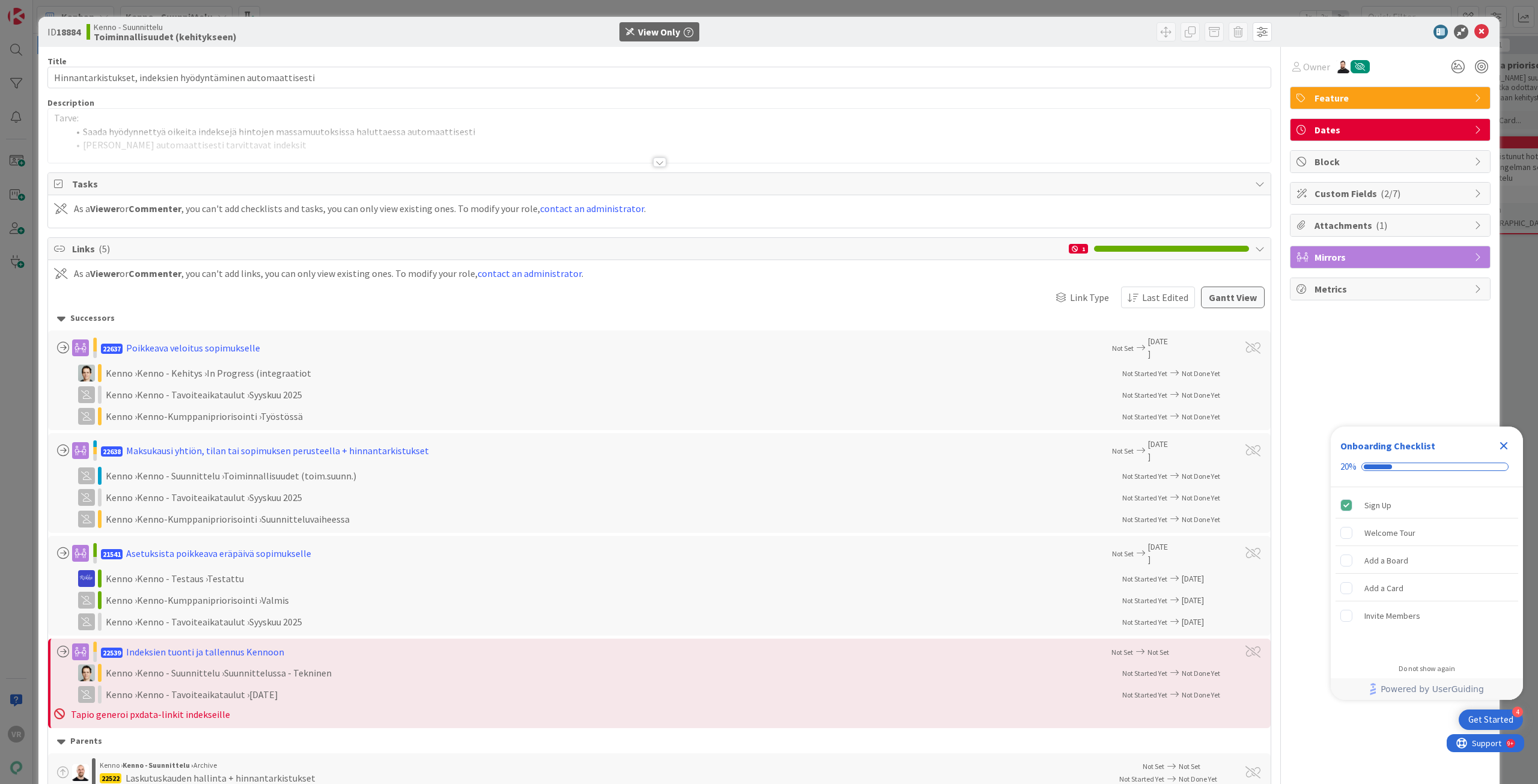
click at [237, 155] on div at bounding box center [659, 147] width 1223 height 30
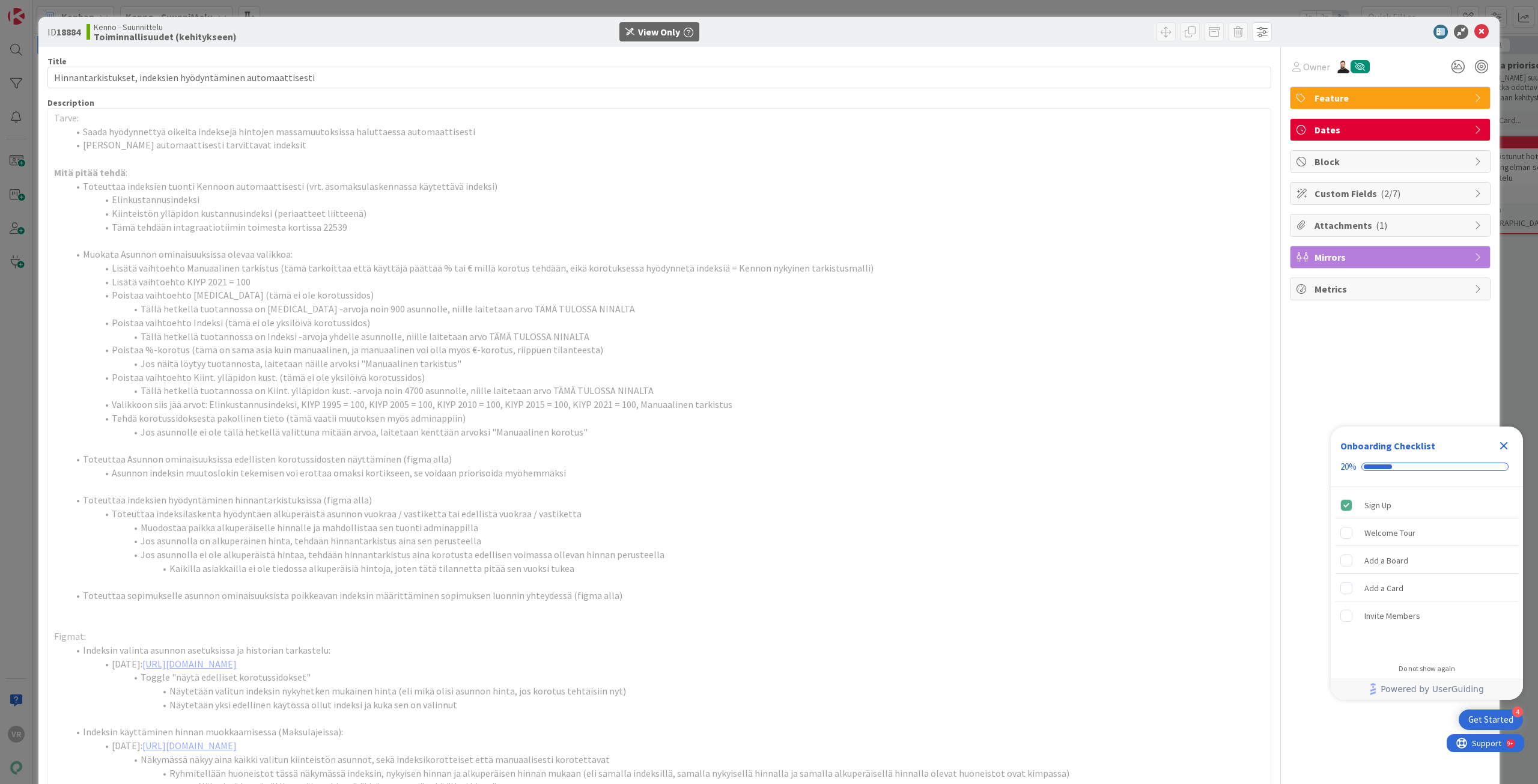
click at [1506, 440] on icon "Close Checklist" at bounding box center [1504, 446] width 14 height 14
